Goal: Task Accomplishment & Management: Use online tool/utility

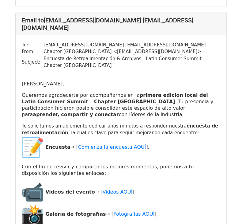
scroll to position [978, 0]
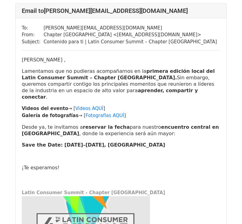
scroll to position [5479, 0]
